Goal: Task Accomplishment & Management: Manage account settings

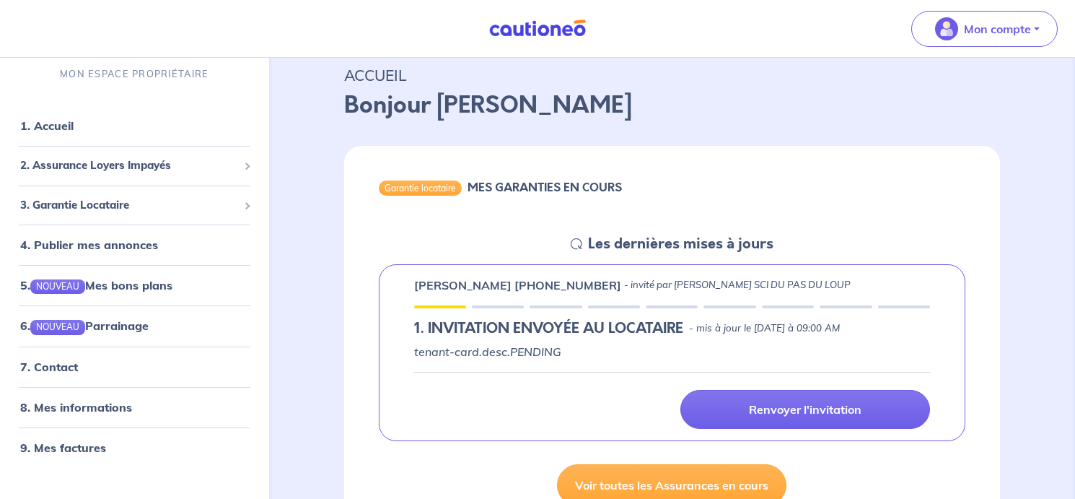
scroll to position [72, 0]
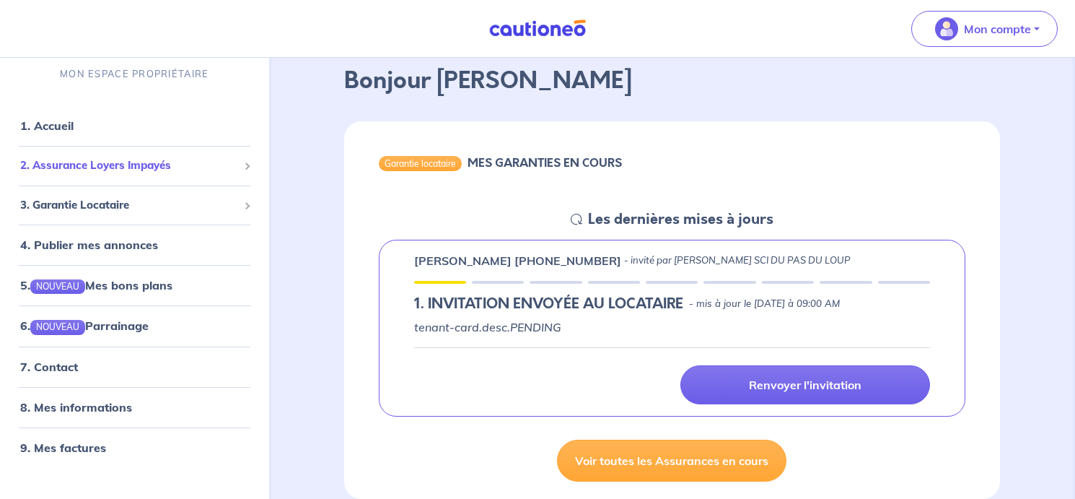
click at [125, 165] on span "2. Assurance Loyers Impayés" at bounding box center [129, 165] width 218 height 17
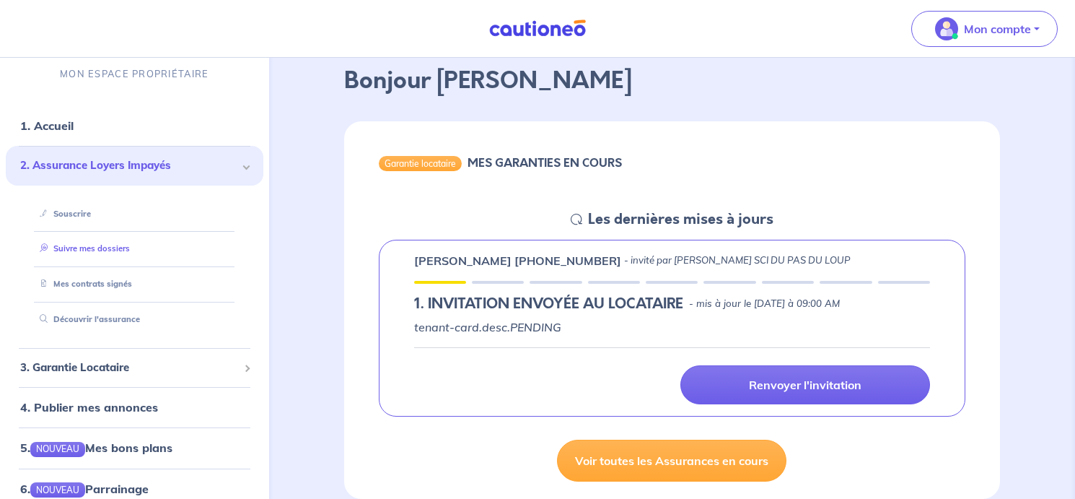
click at [83, 248] on link "Suivre mes dossiers" at bounding box center [82, 249] width 96 height 10
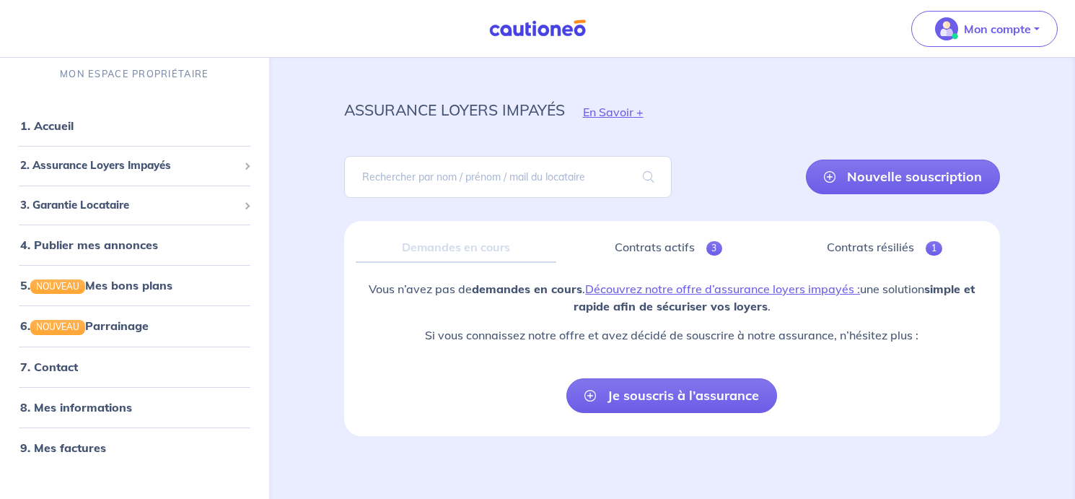
scroll to position [19, 0]
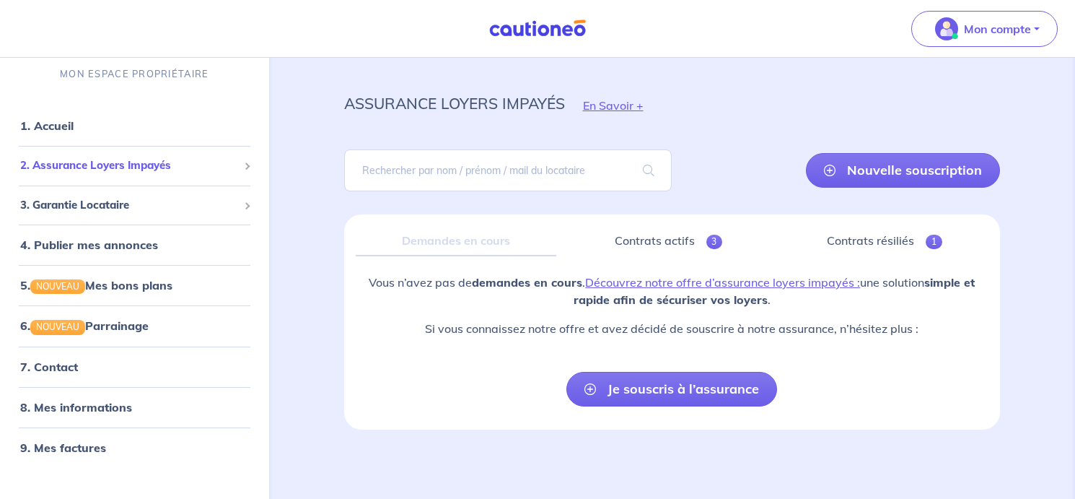
click at [118, 166] on span "2. Assurance Loyers Impayés" at bounding box center [129, 165] width 218 height 17
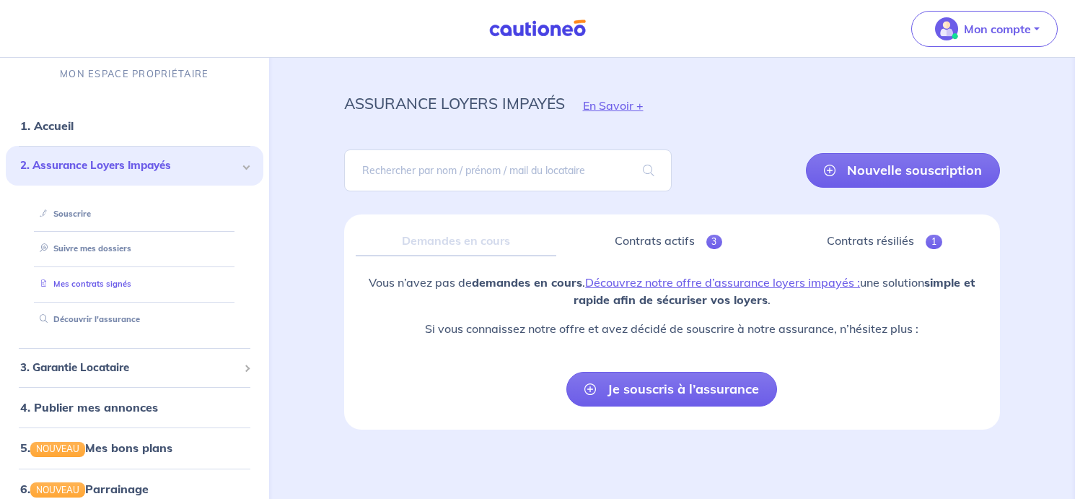
click at [103, 281] on link "Mes contrats signés" at bounding box center [82, 284] width 97 height 10
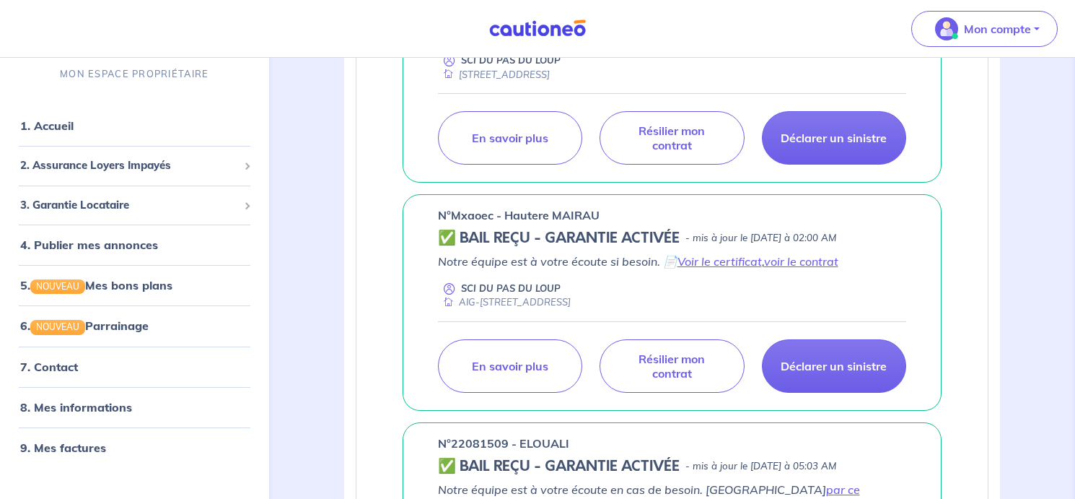
scroll to position [433, 0]
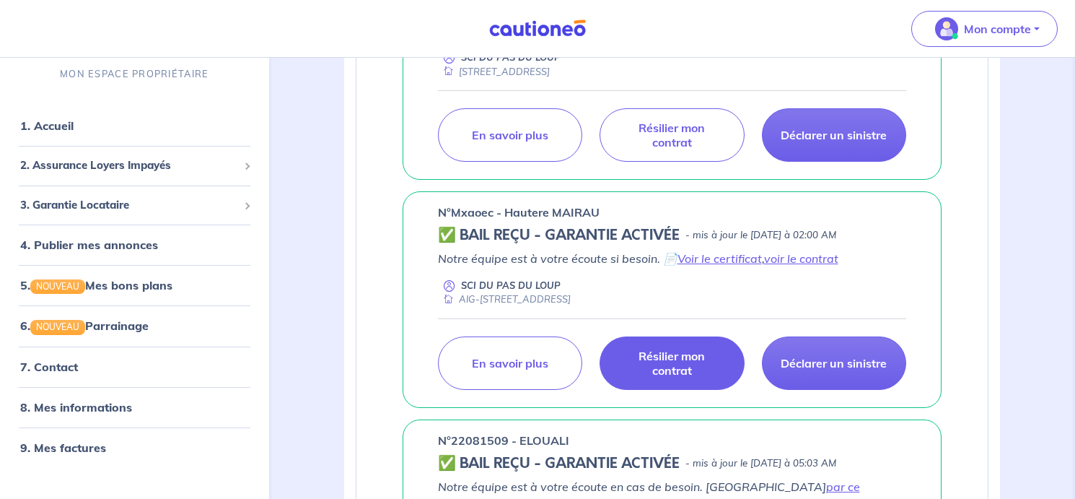
click at [678, 367] on p "Résilier mon contrat" at bounding box center [672, 363] width 108 height 29
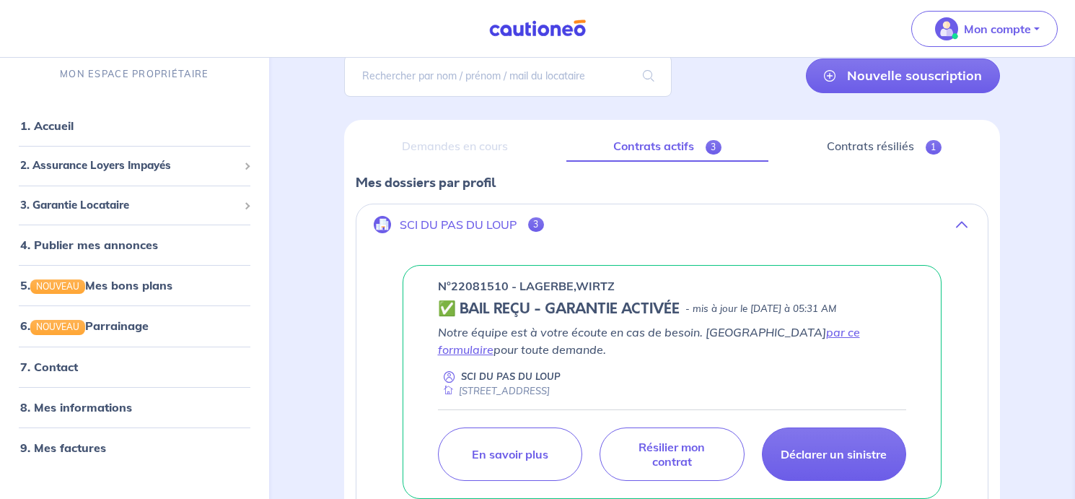
scroll to position [0, 0]
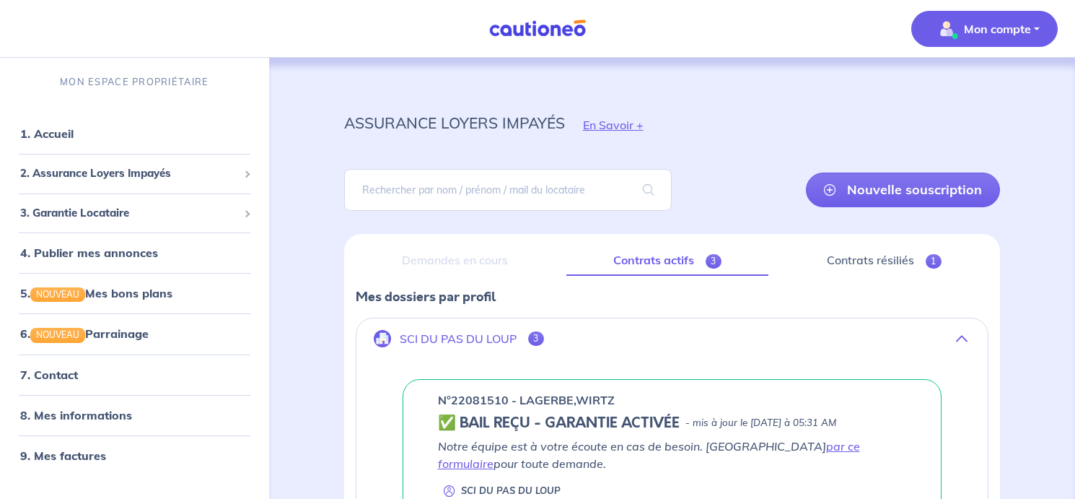
click at [1030, 25] on p "Mon compte" at bounding box center [997, 28] width 67 height 17
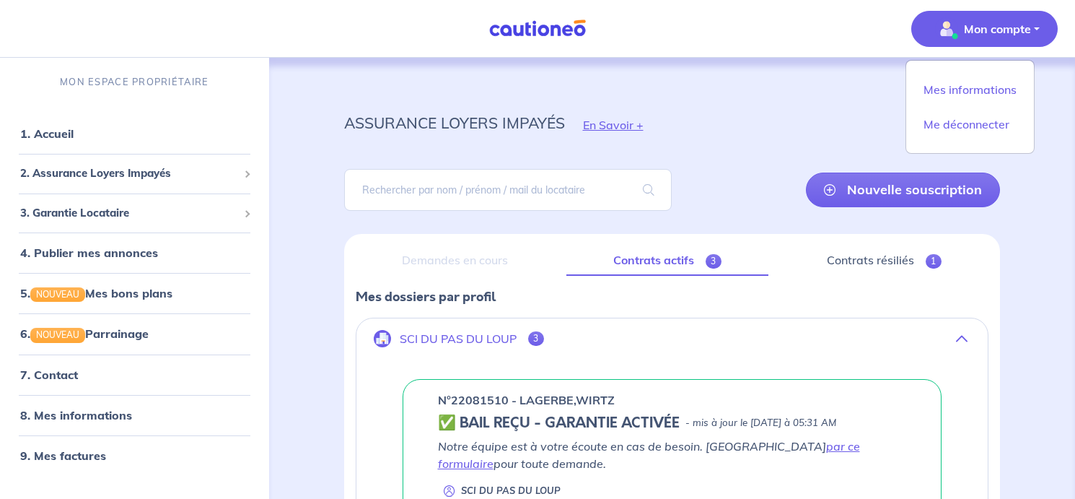
click at [667, 36] on nav "Mon compte Mes informations Me déconnecter MON ESPACE PROPRIÉTAIRE 1. Accueil 2…" at bounding box center [537, 29] width 1075 height 58
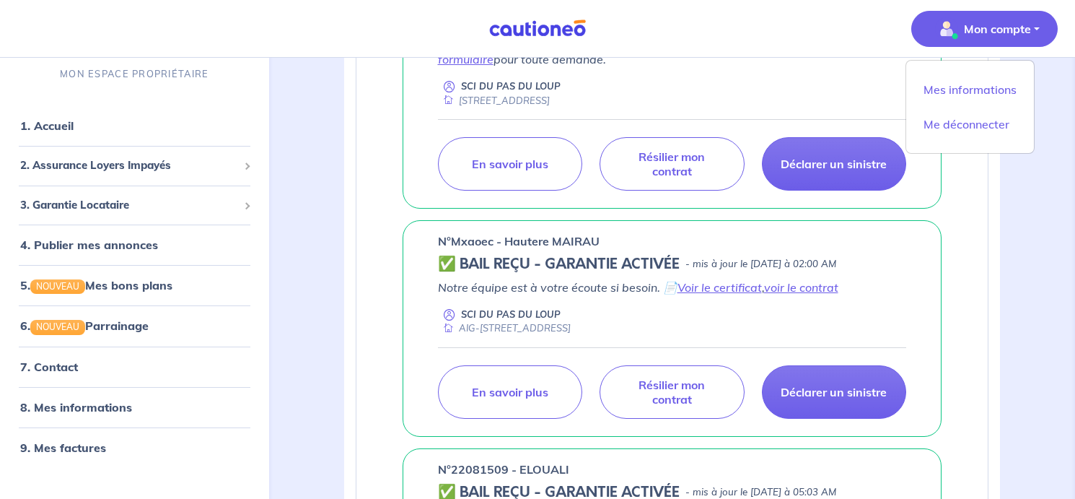
scroll to position [433, 0]
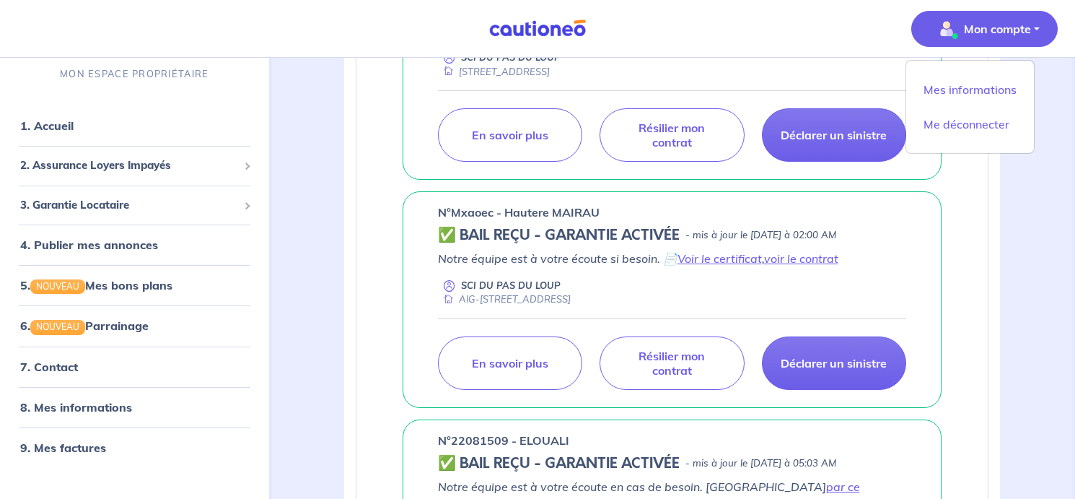
click at [468, 209] on p "n°Mxaoec - Hautere MAIRAU" at bounding box center [519, 211] width 162 height 17
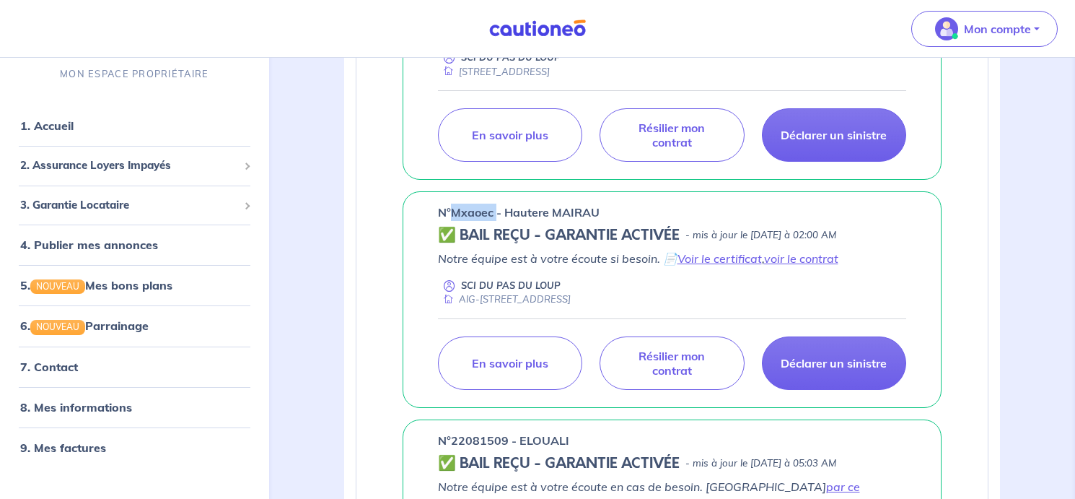
click at [468, 209] on p "n°Mxaoec - Hautere MAIRAU" at bounding box center [519, 211] width 162 height 17
click at [439, 213] on p "n°Mxaoec - Hautere MAIRAU" at bounding box center [519, 211] width 162 height 17
drag, startPoint x: 439, startPoint y: 213, endPoint x: 611, endPoint y: 214, distance: 172.5
click at [611, 214] on div "n°Mxaoec - Hautere MAIRAU" at bounding box center [672, 211] width 469 height 17
copy p "n°Mxaoec - Hautere MAIRAU"
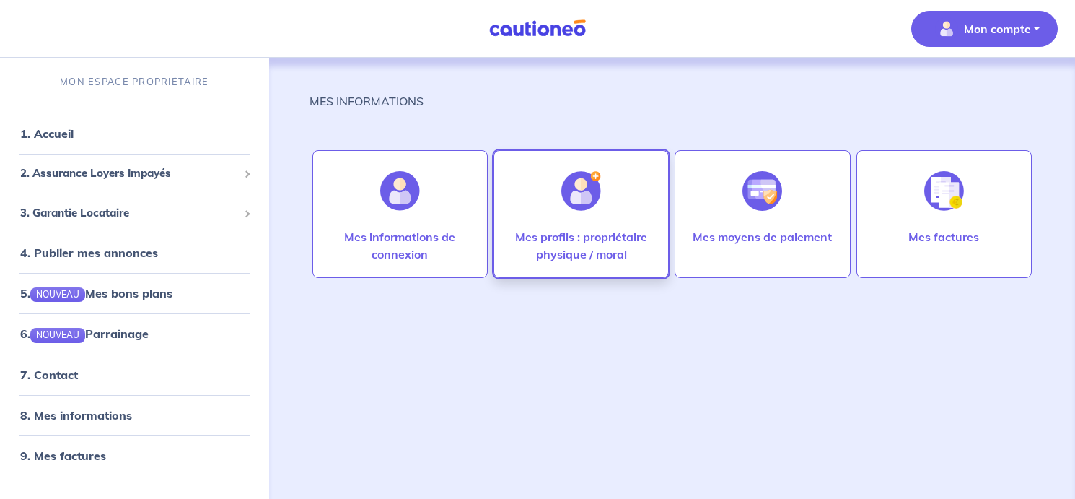
click at [594, 194] on img at bounding box center [581, 191] width 40 height 40
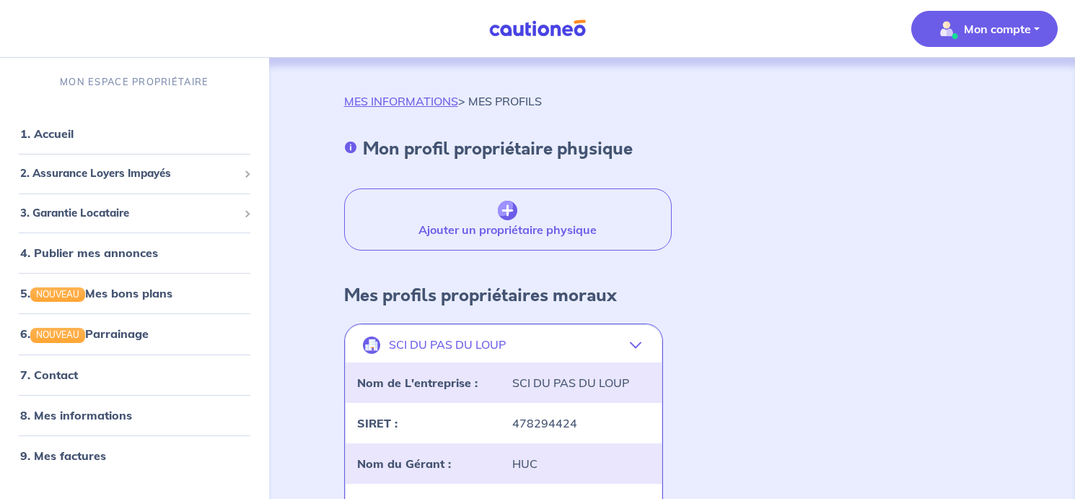
drag, startPoint x: 511, startPoint y: 342, endPoint x: 386, endPoint y: 343, distance: 124.8
click at [389, 346] on button "SCI DU PAS DU LOUP" at bounding box center [504, 345] width 317 height 35
